Goal: Navigation & Orientation: Find specific page/section

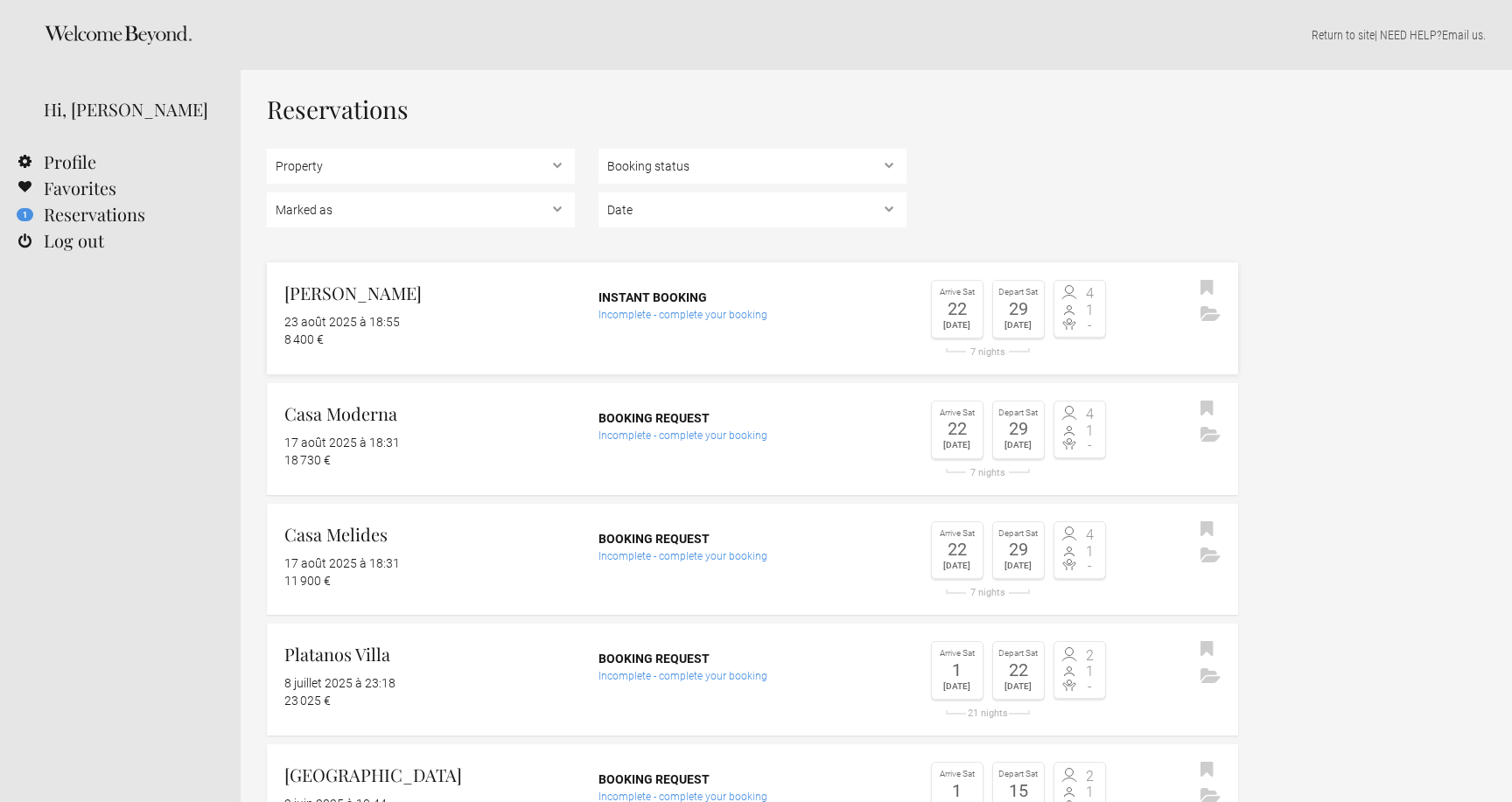
click at [348, 294] on h2 "[PERSON_NAME]" at bounding box center [430, 292] width 291 height 26
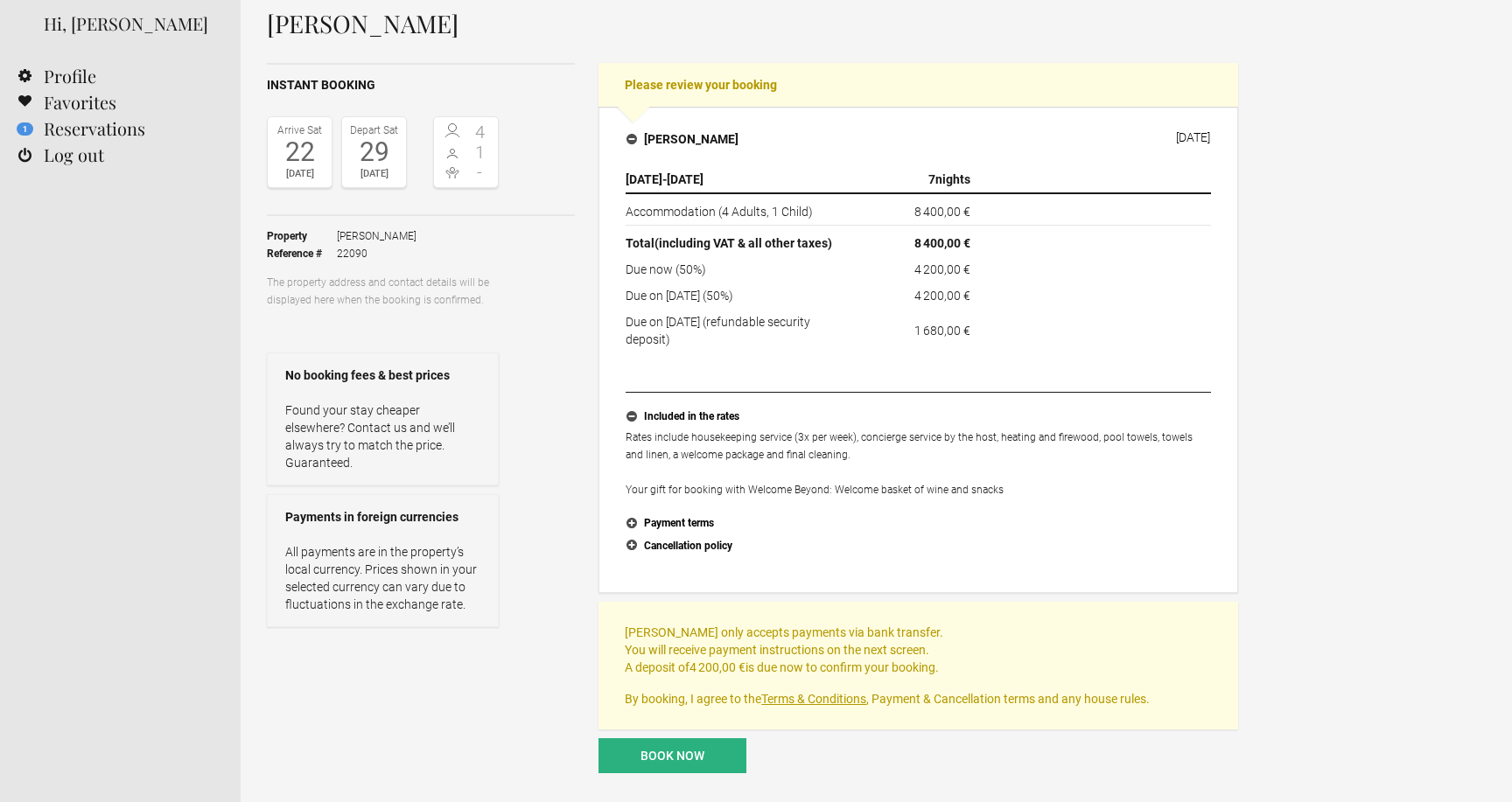
scroll to position [91, 0]
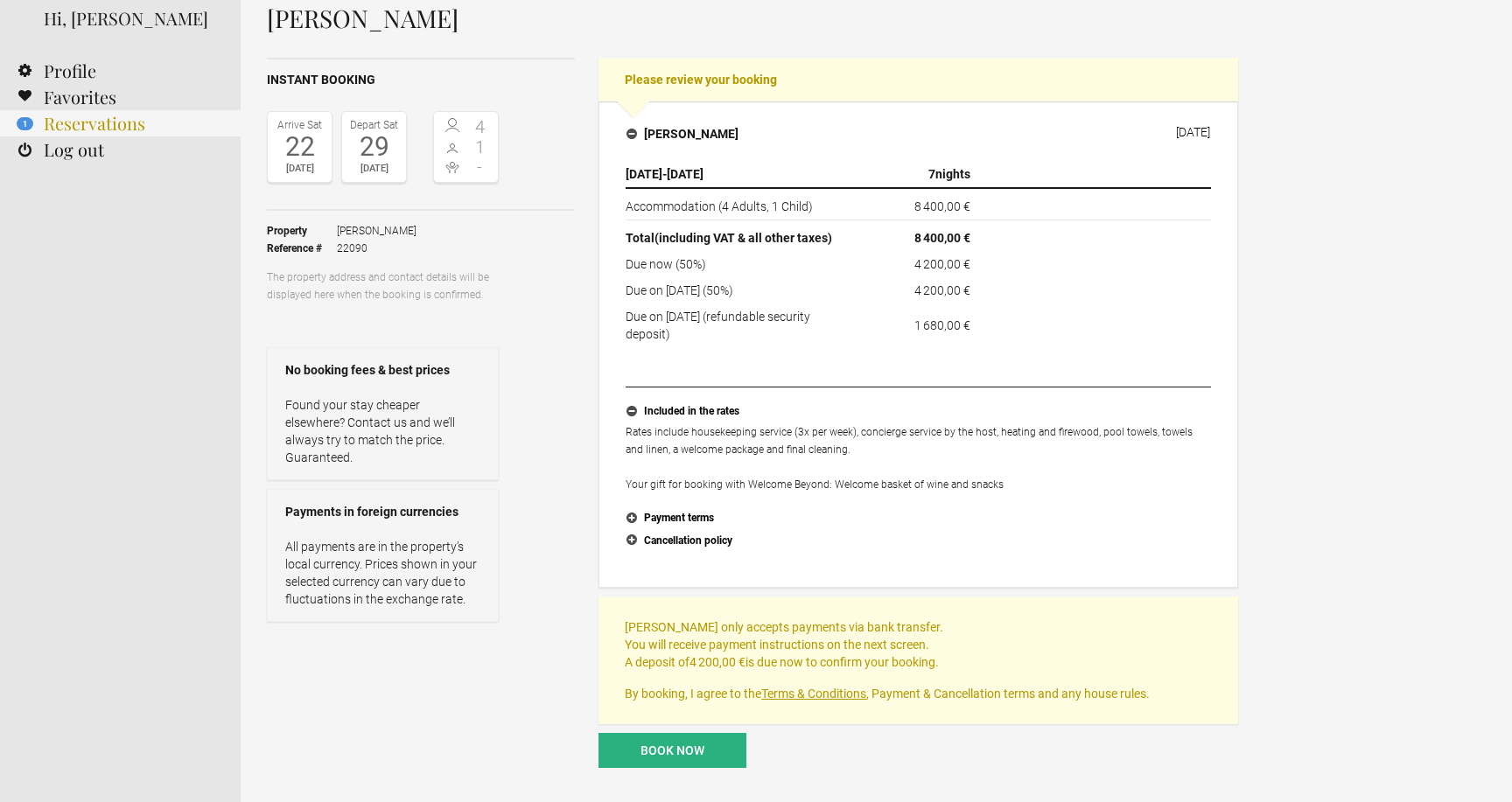
click at [90, 127] on link "1 Reservations" at bounding box center [120, 123] width 241 height 26
click at [103, 32] on div "Hi, [PERSON_NAME]" at bounding box center [129, 18] width 171 height 26
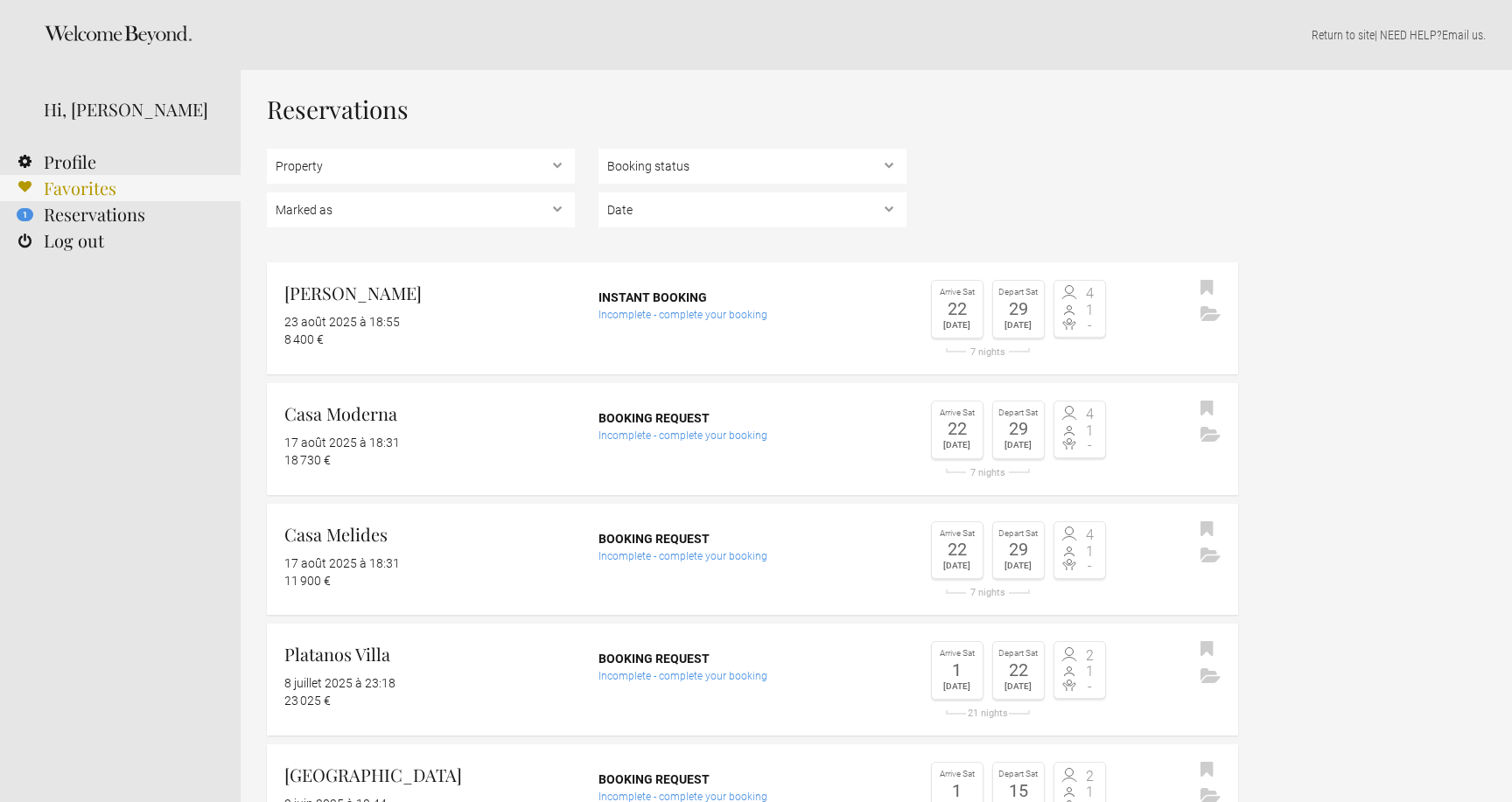
click at [102, 187] on link "Favorites" at bounding box center [120, 188] width 241 height 26
click at [325, 294] on h2 "[PERSON_NAME]" at bounding box center [430, 292] width 291 height 26
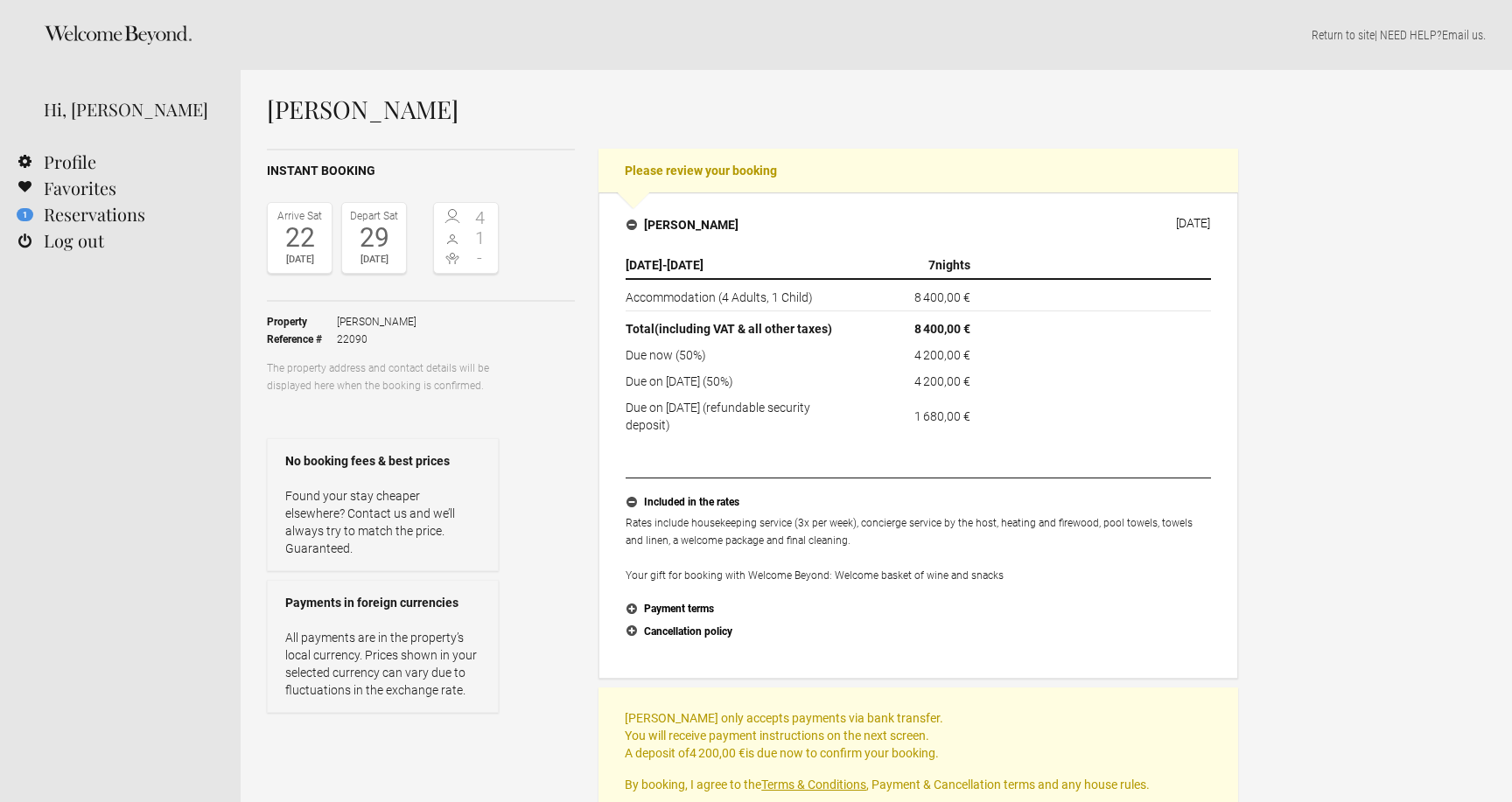
click at [134, 25] on icon at bounding box center [117, 35] width 148 height 19
